Goal: Task Accomplishment & Management: Complete application form

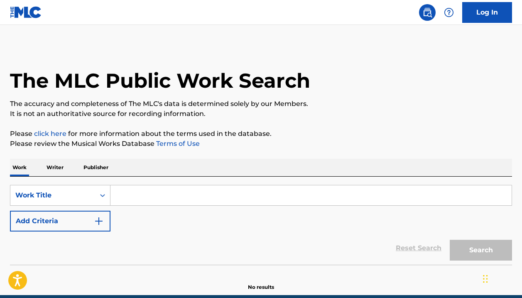
click at [181, 190] on input "Search Form" at bounding box center [310, 195] width 401 height 20
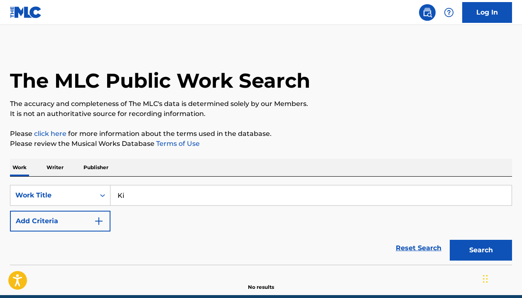
type input "K"
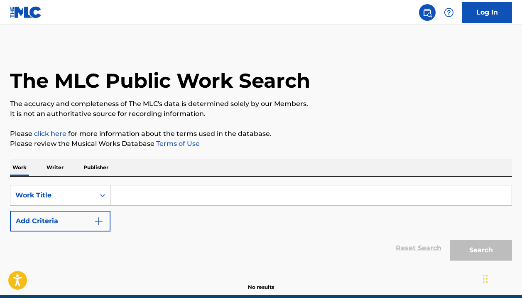
click at [60, 168] on p "Writer" at bounding box center [55, 167] width 22 height 17
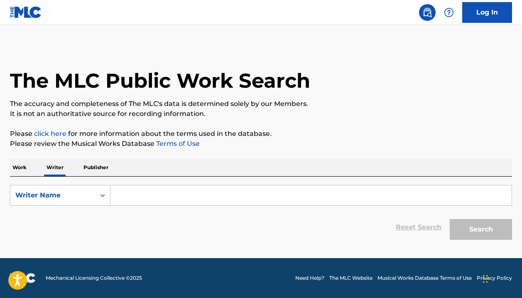
click at [125, 191] on input "Search Form" at bounding box center [310, 195] width 401 height 20
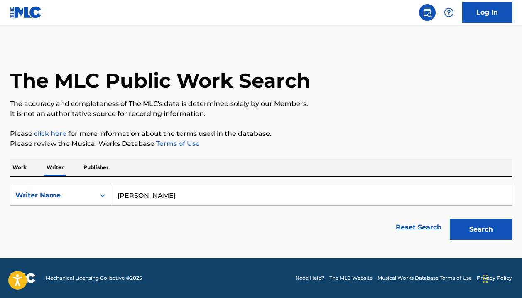
click at [481, 229] on button "Search" at bounding box center [480, 229] width 62 height 21
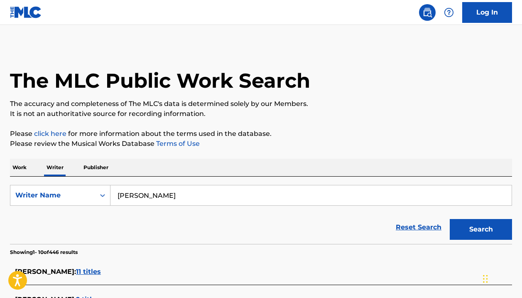
click at [129, 220] on div "Reset Search Search" at bounding box center [261, 226] width 502 height 33
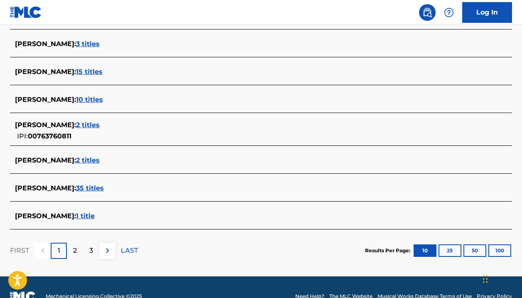
scroll to position [331, 0]
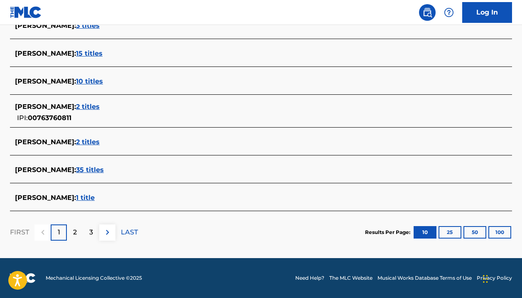
click at [76, 166] on span "35 titles" at bounding box center [90, 170] width 28 height 8
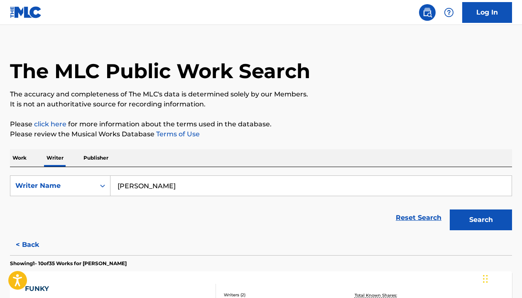
scroll to position [7, 0]
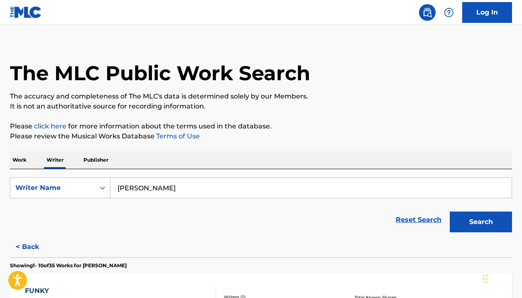
click at [177, 190] on input "[PERSON_NAME]" at bounding box center [310, 188] width 401 height 20
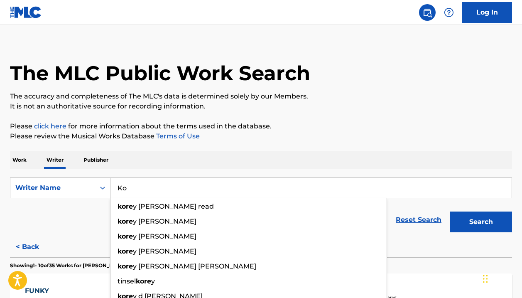
type input "K"
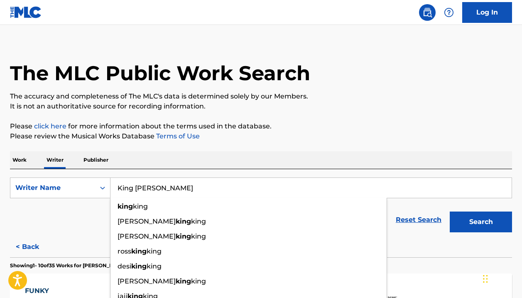
type input "King [PERSON_NAME]"
click at [481, 222] on button "Search" at bounding box center [480, 221] width 62 height 21
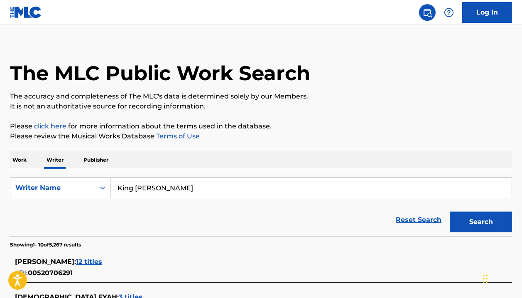
click at [146, 213] on div "Reset Search Search" at bounding box center [261, 219] width 502 height 33
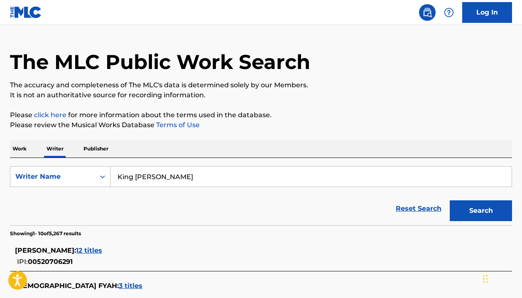
scroll to position [-1, 0]
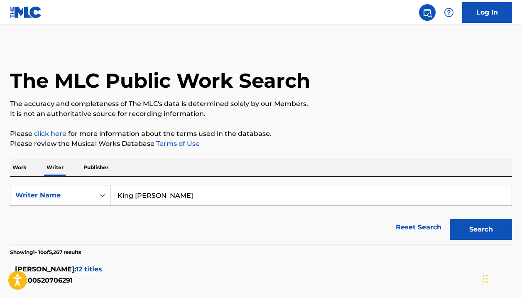
click at [18, 168] on p "Work" at bounding box center [19, 167] width 19 height 17
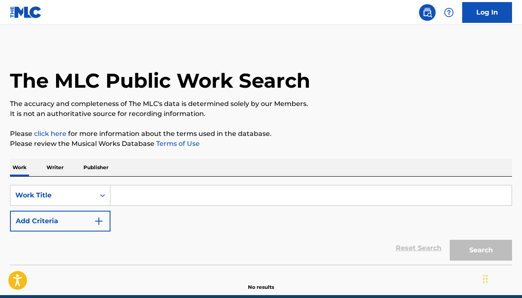
click at [125, 194] on input "Search Form" at bounding box center [310, 195] width 401 height 20
click at [98, 198] on div "Work Title" at bounding box center [60, 195] width 100 height 21
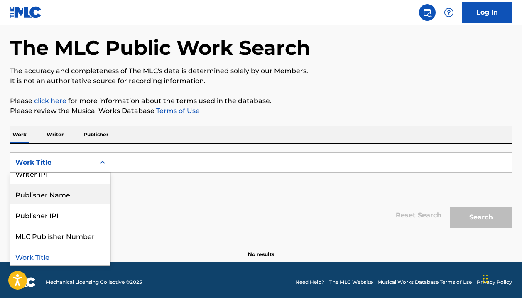
scroll to position [74, 0]
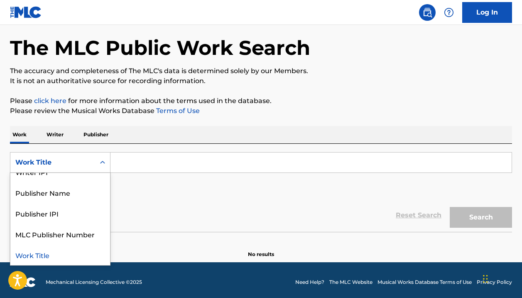
click at [67, 254] on div "Work Title" at bounding box center [60, 254] width 100 height 21
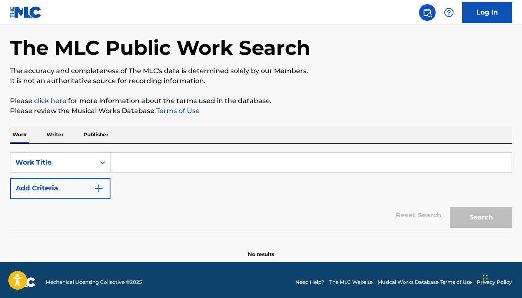
click at [134, 164] on input "Search Form" at bounding box center [310, 162] width 401 height 20
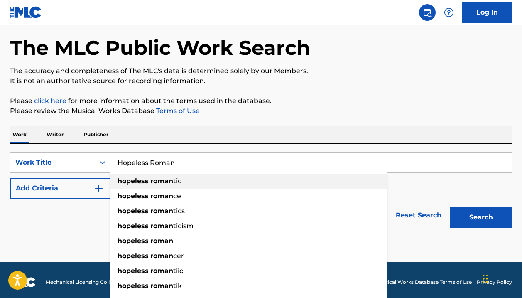
click at [136, 178] on strong "hopeless" at bounding box center [132, 181] width 31 height 8
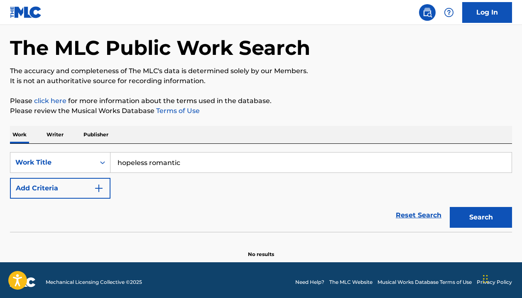
click at [471, 213] on button "Search" at bounding box center [480, 217] width 62 height 21
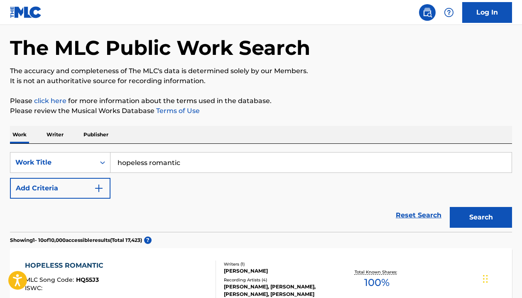
click at [343, 208] on div "Reset Search Search" at bounding box center [261, 214] width 502 height 33
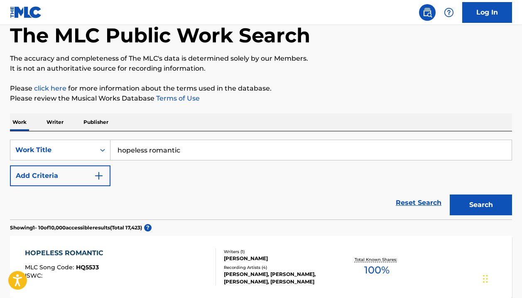
scroll to position [44, 0]
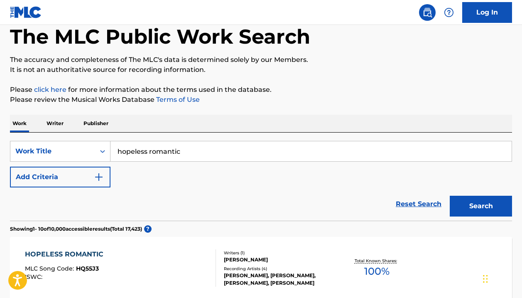
click at [116, 150] on input "hopeless romantic" at bounding box center [310, 151] width 401 height 20
click at [481, 206] on button "Search" at bounding box center [480, 205] width 62 height 21
click at [188, 176] on div "SearchWithCriteria66b4181c-932c-4766-91a4-d26112400311 Work Title king Koro hop…" at bounding box center [261, 164] width 502 height 46
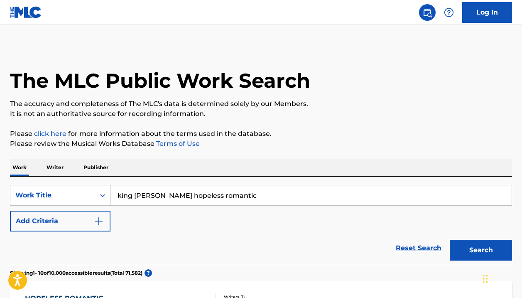
scroll to position [0, 0]
click at [230, 191] on input "king [PERSON_NAME] hopeless romantic" at bounding box center [310, 195] width 401 height 20
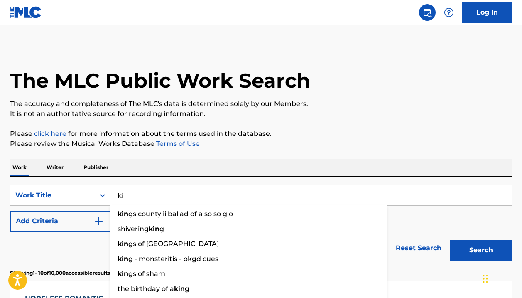
type input "k"
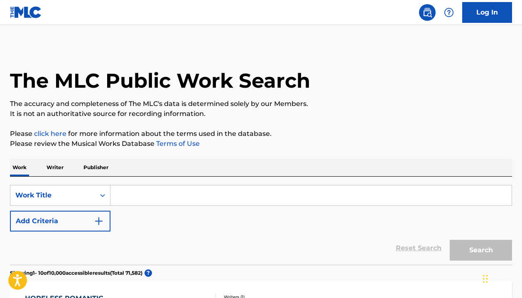
paste input "QZWFK2528893"
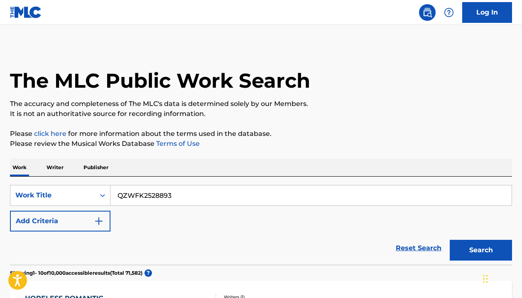
type input "QZWFK2528893"
click at [481, 250] on button "Search" at bounding box center [480, 249] width 62 height 21
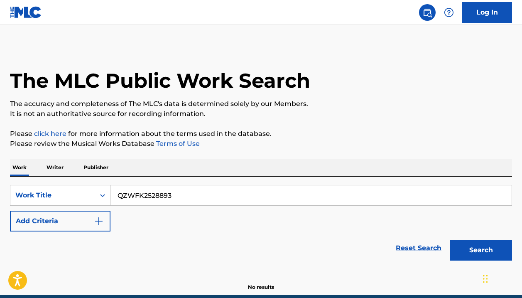
click at [469, 250] on button "Search" at bounding box center [480, 249] width 62 height 21
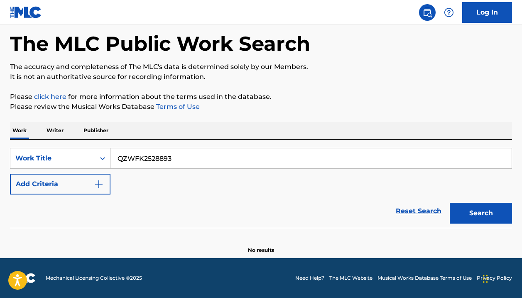
scroll to position [37, 0]
click at [87, 158] on div "Work Title" at bounding box center [52, 158] width 75 height 10
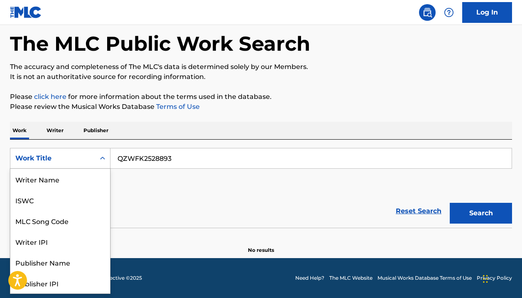
scroll to position [42, 0]
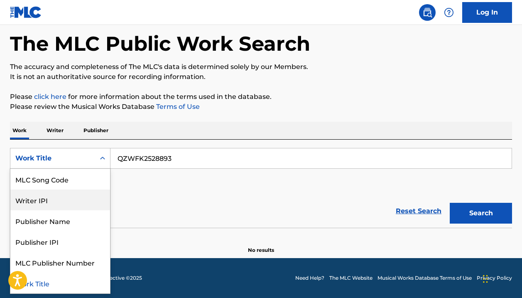
click at [82, 199] on div "Writer IPI" at bounding box center [60, 199] width 100 height 21
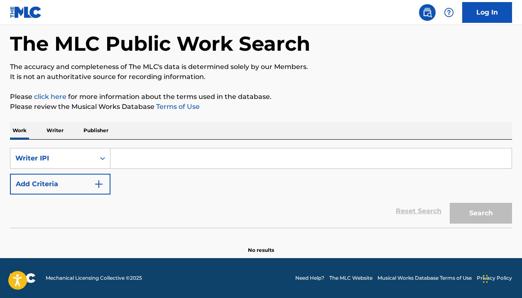
click at [137, 163] on input "Search Form" at bounding box center [310, 158] width 401 height 20
click at [146, 154] on input "Search Form" at bounding box center [310, 158] width 401 height 20
paste input "00843473525"
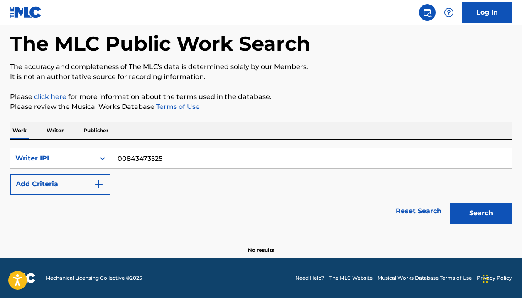
type input "00843473525"
click at [479, 207] on button "Search" at bounding box center [480, 213] width 62 height 21
click at [483, 213] on button "Search" at bounding box center [480, 213] width 62 height 21
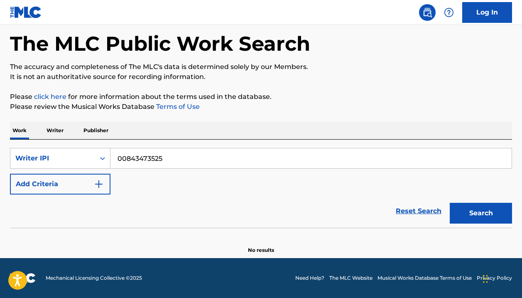
click at [65, 128] on p "Writer" at bounding box center [55, 130] width 22 height 17
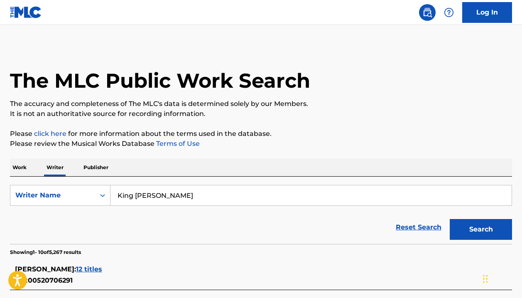
click at [161, 194] on input "King [PERSON_NAME]" at bounding box center [310, 195] width 401 height 20
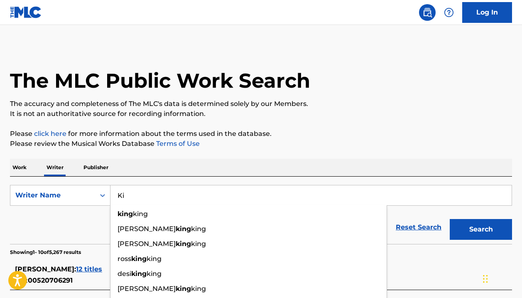
type input "K"
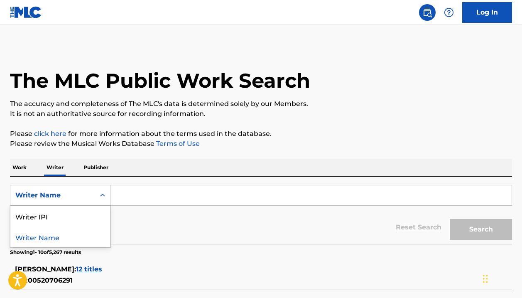
click at [87, 194] on div "Writer Name" at bounding box center [52, 195] width 75 height 10
click at [92, 212] on div "Writer IPI" at bounding box center [60, 215] width 100 height 21
paste input "00843473525"
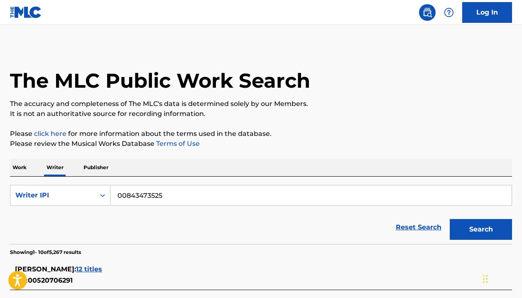
type input "00843473525"
click at [479, 230] on button "Search" at bounding box center [480, 229] width 62 height 21
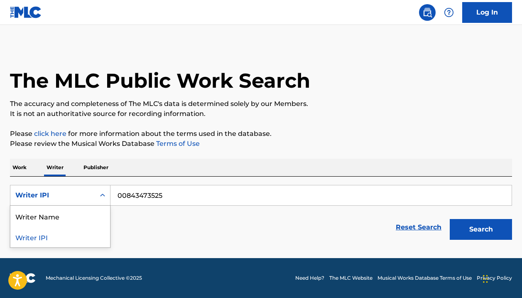
click at [104, 198] on icon "Search Form" at bounding box center [102, 195] width 8 height 8
click at [96, 242] on div "Writer IPI" at bounding box center [60, 236] width 100 height 21
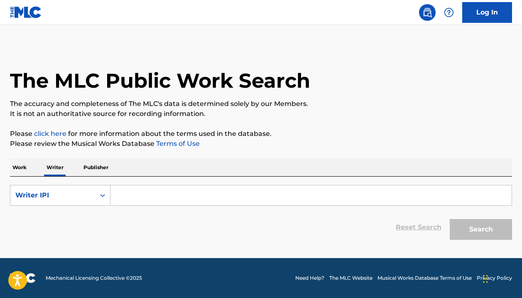
paste input "00843473623"
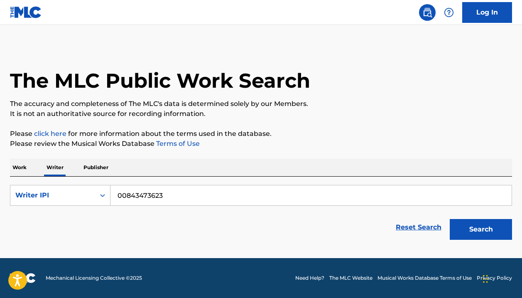
type input "00843473623"
click at [465, 229] on button "Search" at bounding box center [480, 229] width 62 height 21
click at [16, 164] on p "Work" at bounding box center [19, 167] width 19 height 17
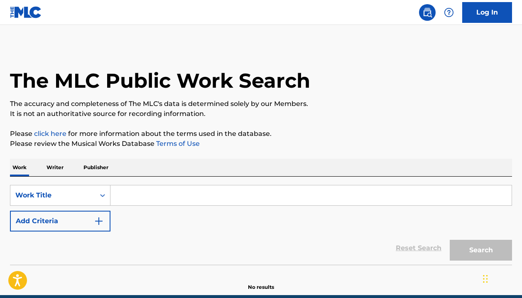
click at [97, 168] on p "Publisher" at bounding box center [96, 167] width 30 height 17
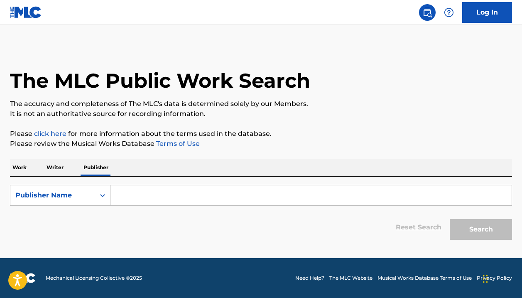
click at [163, 199] on input "Search Form" at bounding box center [310, 195] width 401 height 20
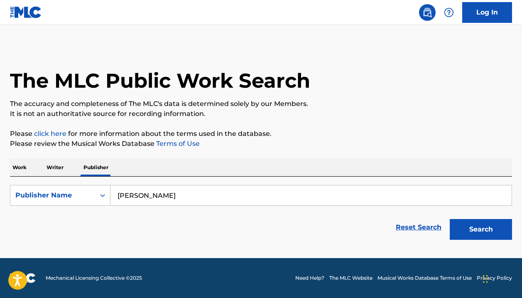
type input "[PERSON_NAME]"
click at [481, 229] on button "Search" at bounding box center [480, 229] width 62 height 21
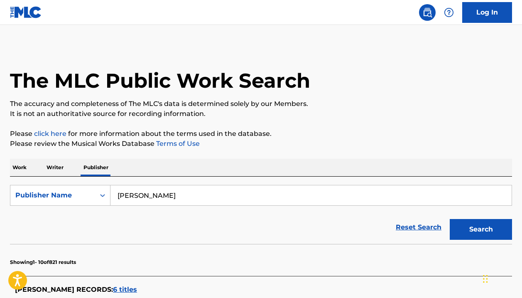
click at [137, 227] on div "Reset Search Search" at bounding box center [261, 226] width 502 height 33
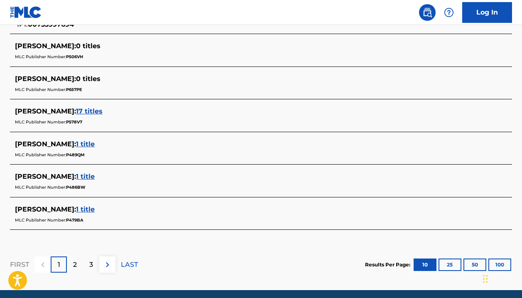
scroll to position [389, 0]
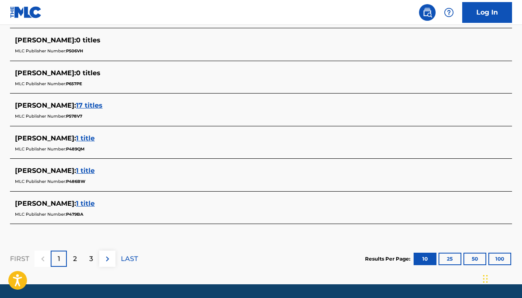
click at [76, 261] on p "2" at bounding box center [75, 259] width 4 height 10
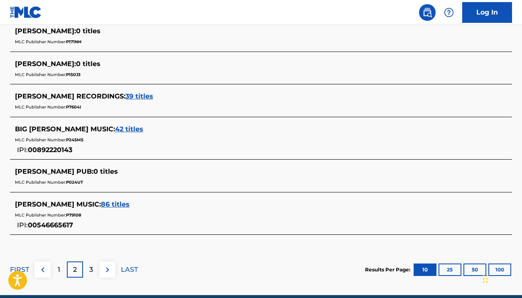
scroll to position [422, 0]
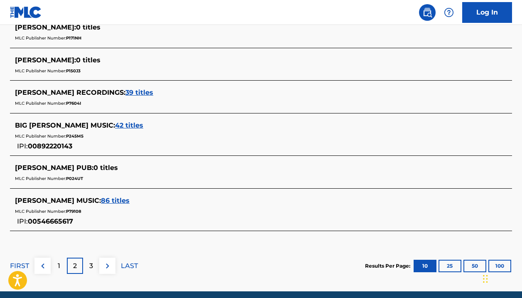
click at [91, 263] on p "3" at bounding box center [91, 266] width 4 height 10
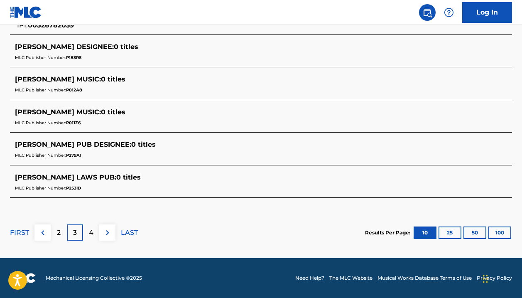
scroll to position [425, 0]
click at [44, 232] on img at bounding box center [43, 232] width 10 height 10
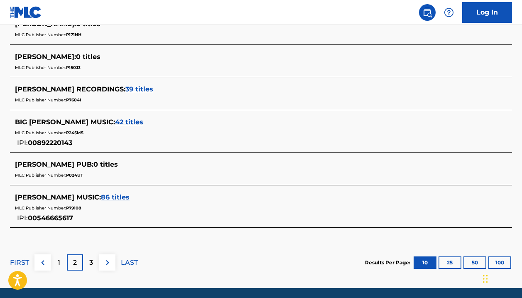
click at [54, 258] on div "1" at bounding box center [59, 262] width 16 height 16
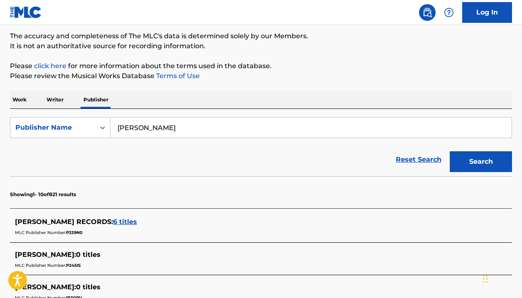
scroll to position [67, 0]
click at [114, 222] on span "6 titles" at bounding box center [125, 222] width 24 height 8
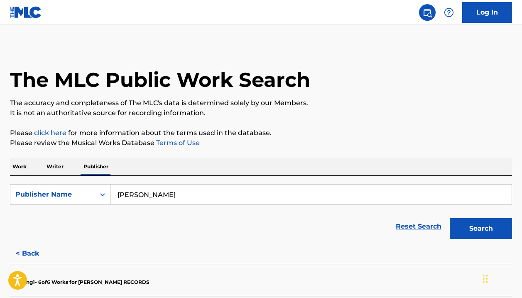
scroll to position [0, 0]
click at [105, 194] on icon "Search Form" at bounding box center [102, 194] width 8 height 8
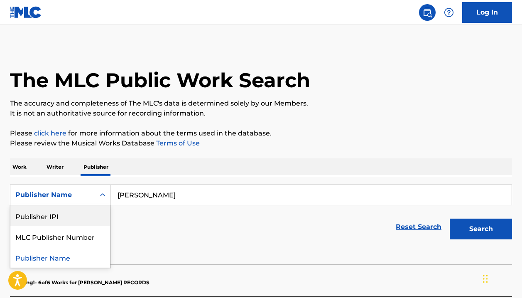
click at [24, 168] on p "Work" at bounding box center [19, 166] width 19 height 17
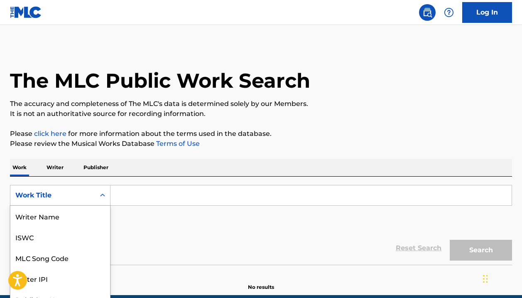
click at [98, 193] on div "Work Title selected, 8 of 8. 8 results available. Use Up and Down to choose opt…" at bounding box center [60, 195] width 100 height 21
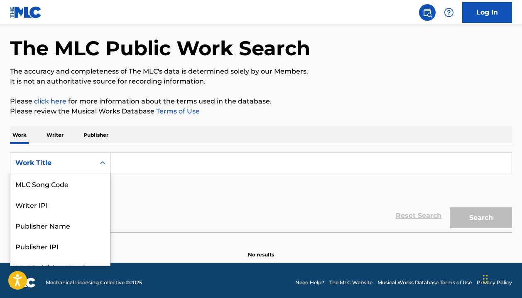
scroll to position [33, 0]
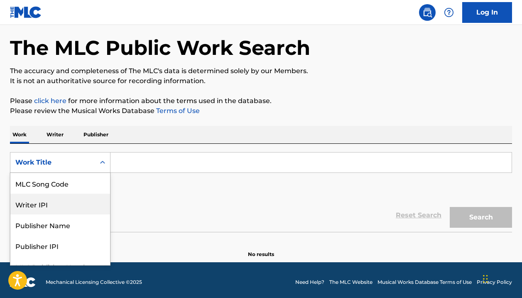
click at [93, 207] on div "Writer IPI" at bounding box center [60, 203] width 100 height 21
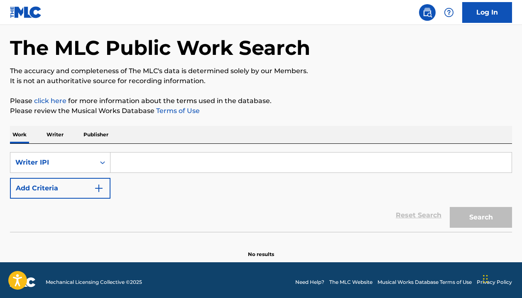
click at [148, 170] on input "Search Form" at bounding box center [310, 162] width 401 height 20
paste input "00843473623"
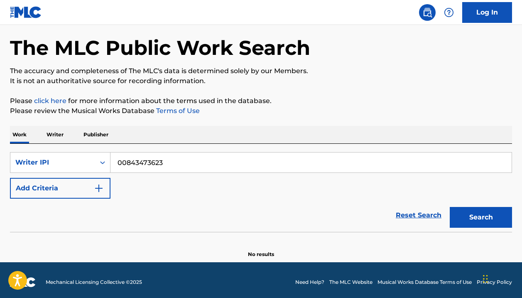
type input "00843473623"
click at [481, 221] on button "Search" at bounding box center [480, 217] width 62 height 21
click at [422, 10] on link at bounding box center [427, 12] width 17 height 17
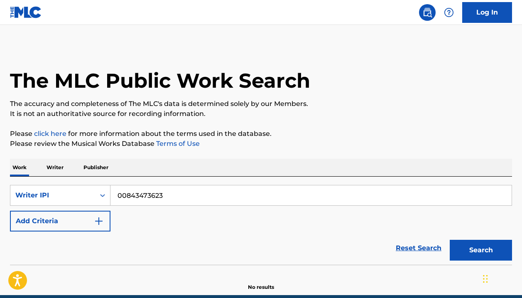
click at [425, 11] on img at bounding box center [427, 12] width 10 height 10
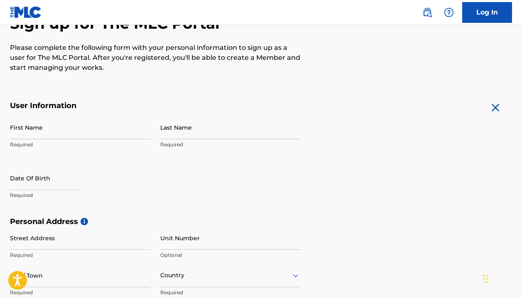
scroll to position [93, 0]
type input "[PERSON_NAME]"
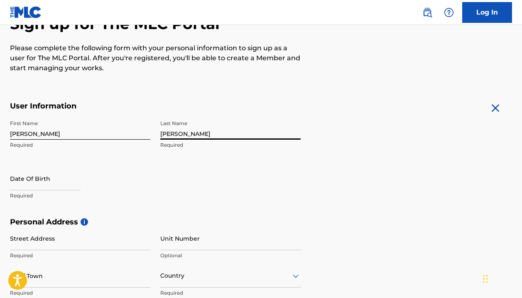
type input "Wynn"
select select "7"
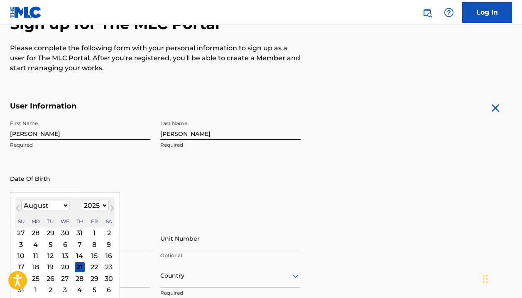
click at [95, 205] on select "1899 1900 1901 1902 1903 1904 1905 1906 1907 1908 1909 1910 1911 1912 1913 1914…" at bounding box center [95, 205] width 27 height 10
select select "1995"
select select "0"
click at [63, 268] on div "25" at bounding box center [65, 266] width 10 height 10
type input "January 25 1995"
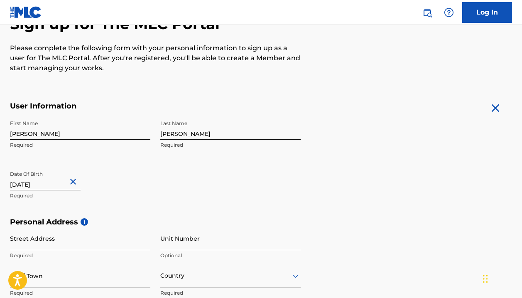
click at [133, 212] on div "First Name Korey Required Last Name Wynn Required Date Of Birth January 25 1995…" at bounding box center [155, 166] width 291 height 101
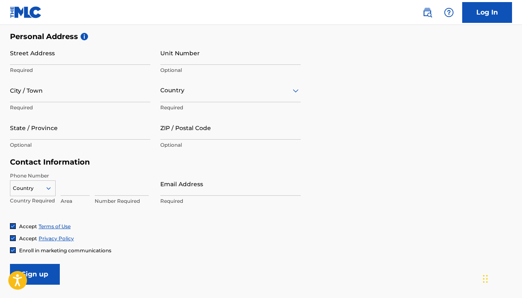
scroll to position [281, 0]
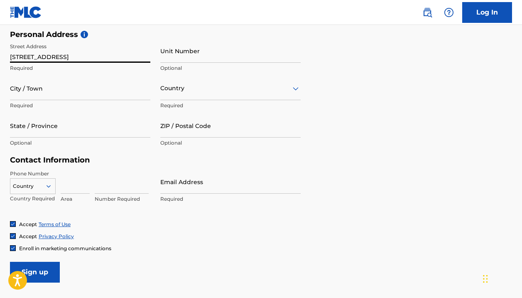
type input "12402 Silversmine dr"
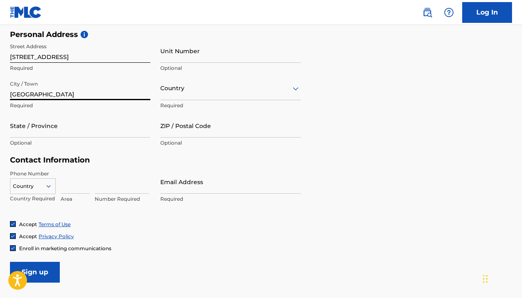
type input "Houston"
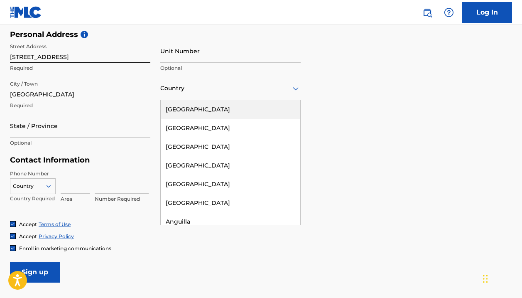
click at [166, 94] on div "Country" at bounding box center [230, 88] width 140 height 24
click at [171, 107] on div "United States" at bounding box center [230, 109] width 139 height 19
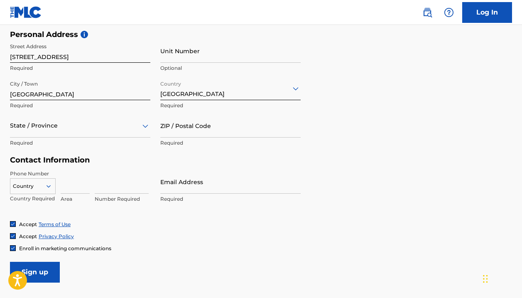
click at [113, 131] on div "State / Province" at bounding box center [80, 126] width 140 height 24
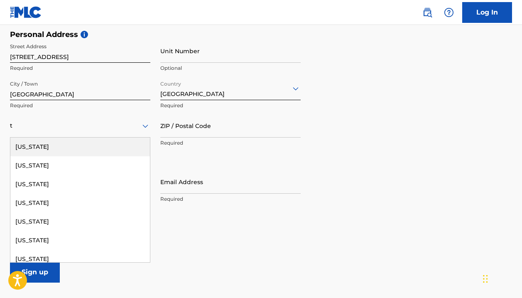
type input "tx"
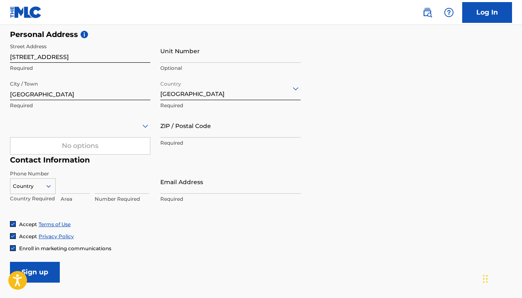
click at [86, 131] on div at bounding box center [80, 126] width 140 height 24
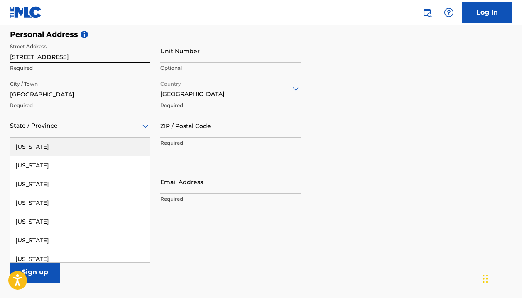
click at [87, 130] on div "State / Province" at bounding box center [80, 126] width 140 height 24
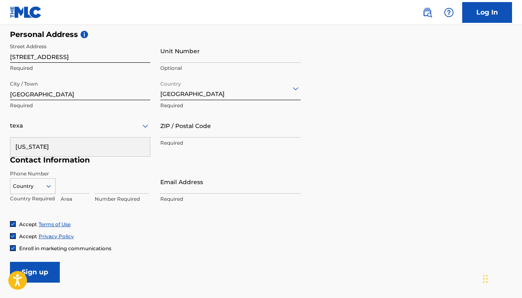
type input "texas"
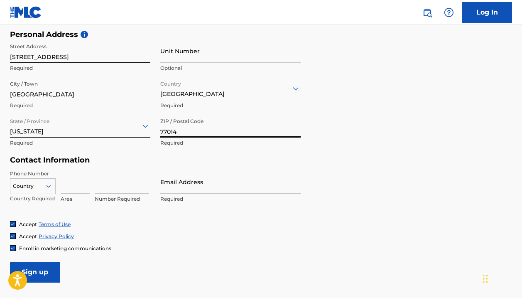
type input "77014"
click at [70, 184] on input at bounding box center [75, 182] width 29 height 24
click at [87, 187] on input "3466772774" at bounding box center [75, 182] width 29 height 24
type input "7"
type input "346"
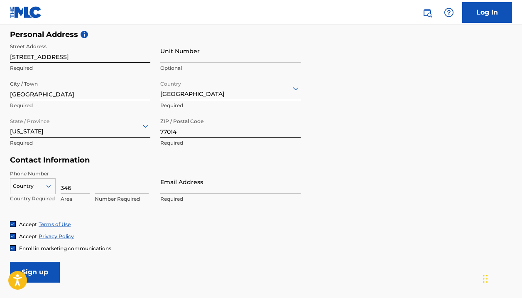
click at [122, 189] on input at bounding box center [122, 182] width 54 height 24
type input "6772774"
click at [44, 184] on div "Country" at bounding box center [33, 184] width 46 height 12
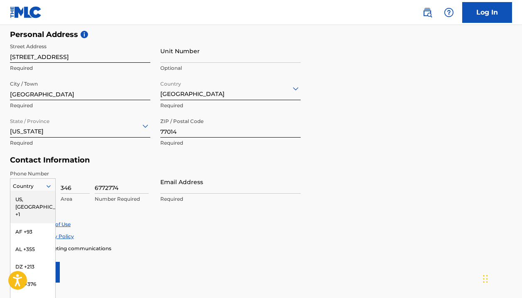
scroll to position [298, 0]
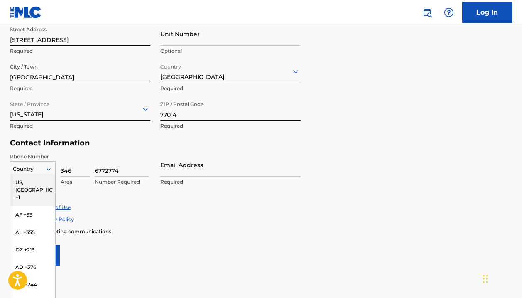
click at [42, 180] on div "US, CA +1" at bounding box center [32, 189] width 45 height 32
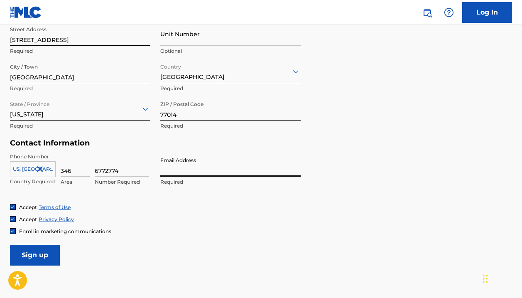
type input "kkmbooking22@gmail.com"
click at [132, 204] on div "Accept Terms of Use" at bounding box center [261, 206] width 502 height 7
click at [33, 256] on input "Sign up" at bounding box center [35, 254] width 50 height 21
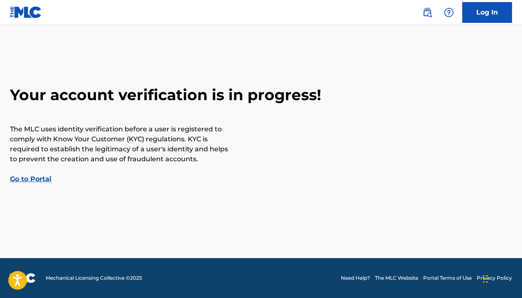
click at [33, 176] on link "Go to Portal" at bounding box center [31, 179] width 42 height 8
